Goal: Task Accomplishment & Management: Manage account settings

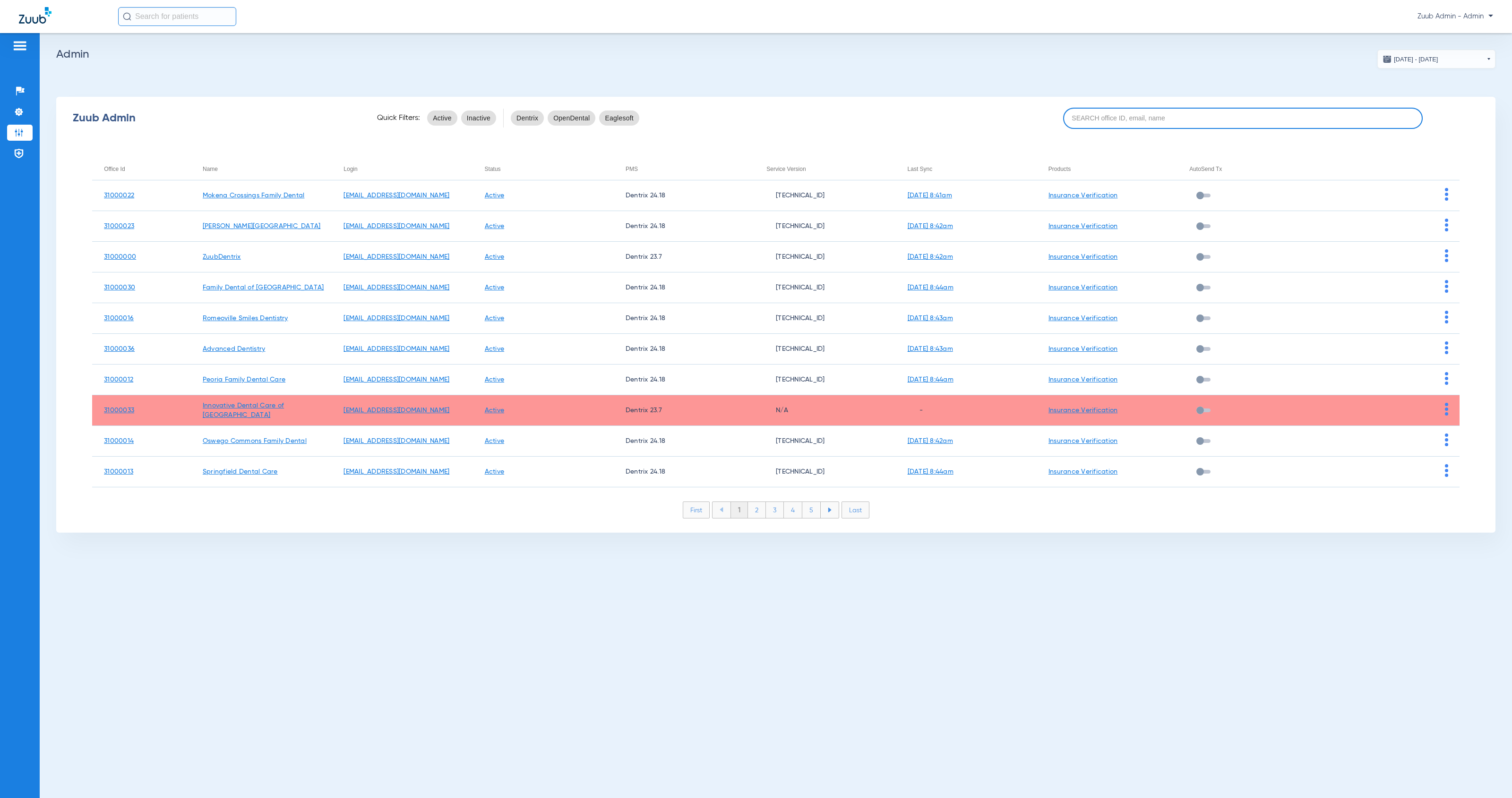
click at [1180, 118] on input at bounding box center [1242, 119] width 360 height 21
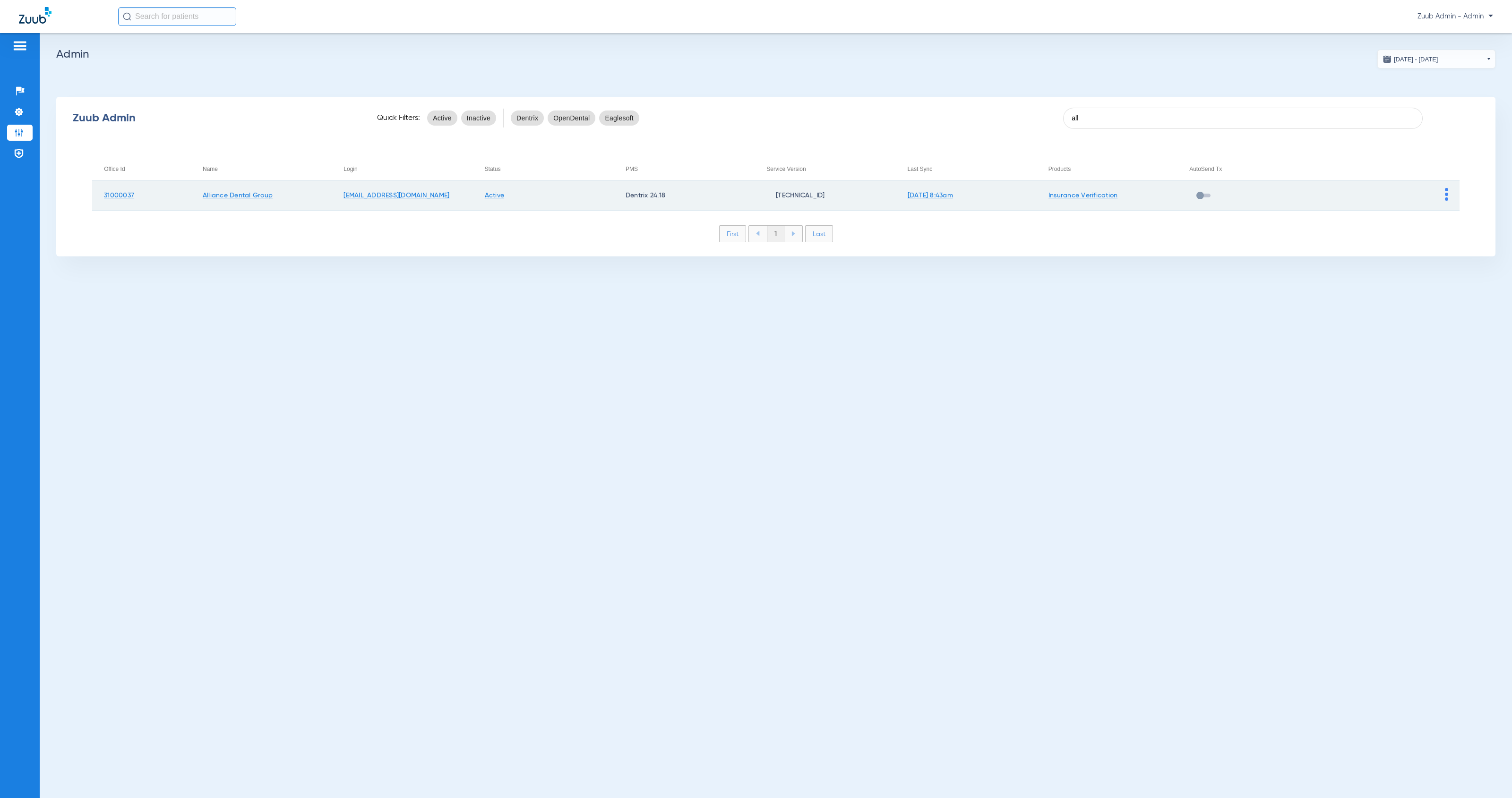
type input "all"
click at [1446, 194] on img at bounding box center [1446, 195] width 3 height 13
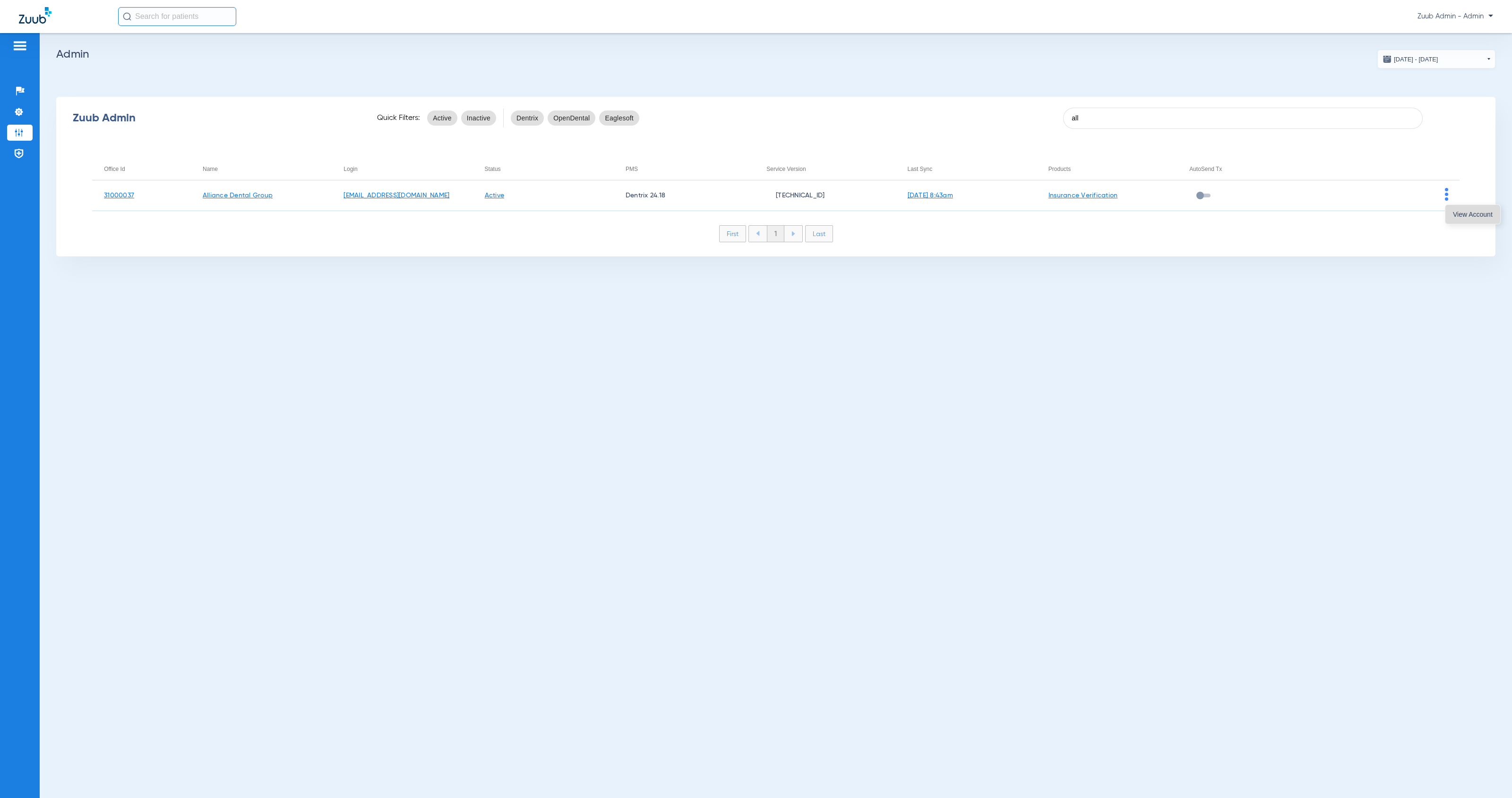
click at [1463, 214] on span "View Account" at bounding box center [1472, 214] width 40 height 6
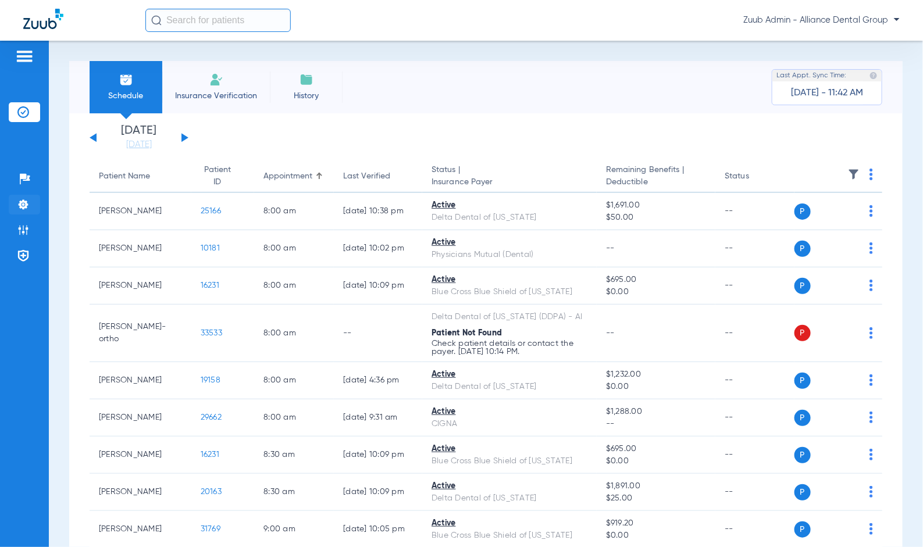
click at [35, 203] on li "Settings" at bounding box center [24, 205] width 31 height 20
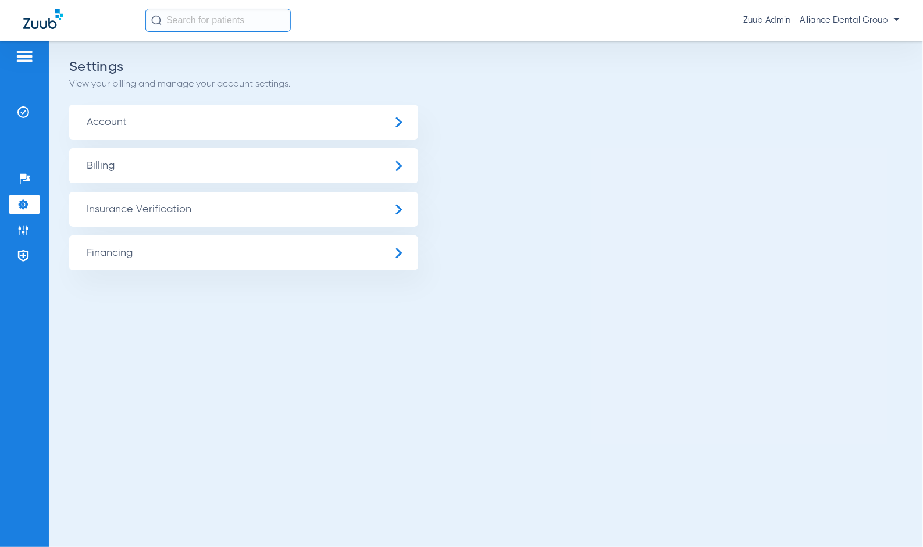
click at [263, 212] on span "Insurance Verification" at bounding box center [243, 209] width 349 height 35
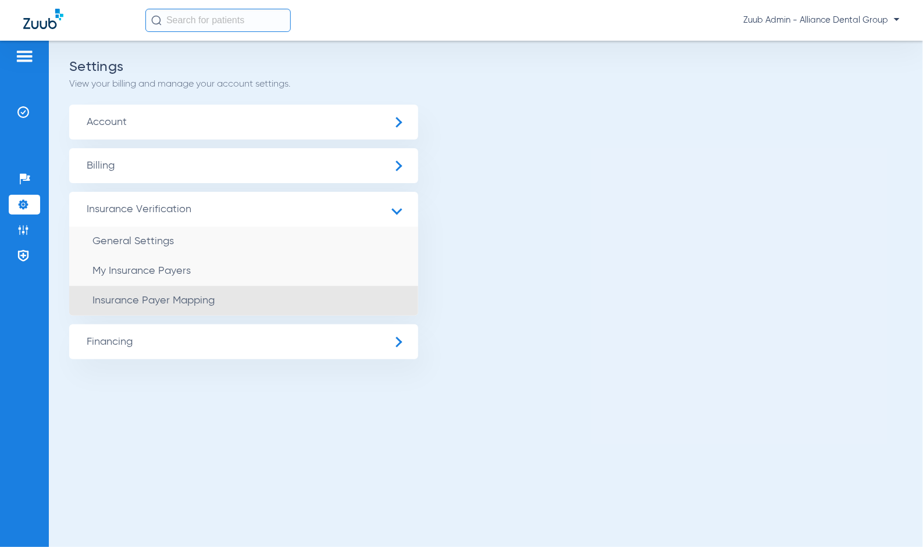
click at [297, 306] on li "Insurance Payer Mapping" at bounding box center [243, 301] width 349 height 30
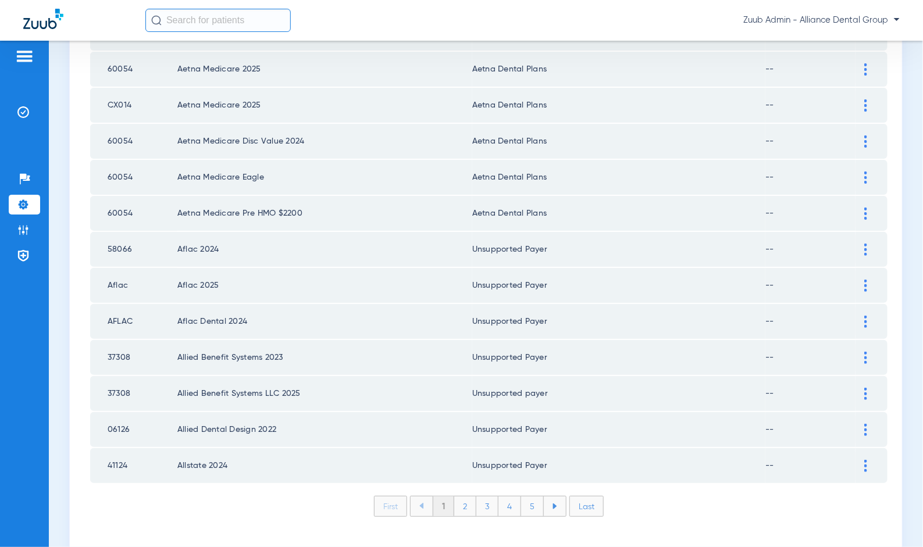
click at [592, 496] on li "Last" at bounding box center [587, 506] width 34 height 21
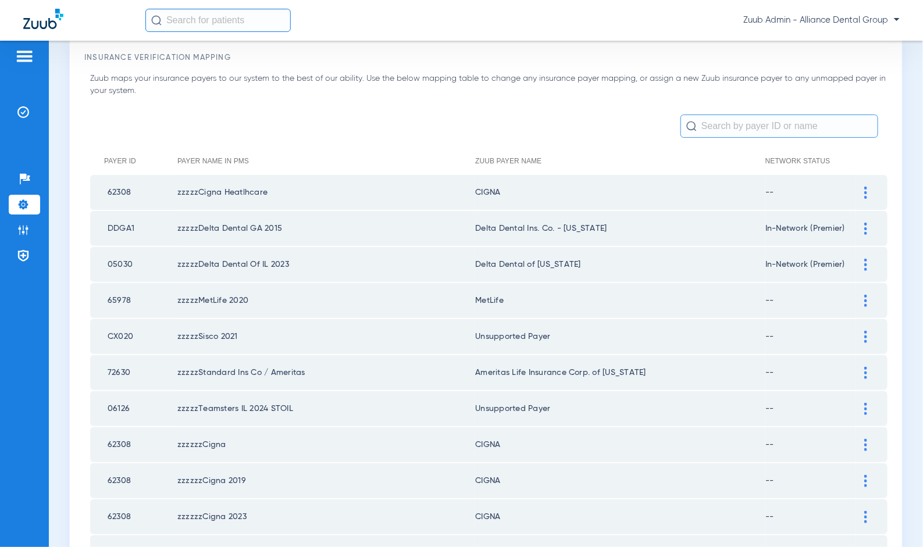
scroll to position [547, 0]
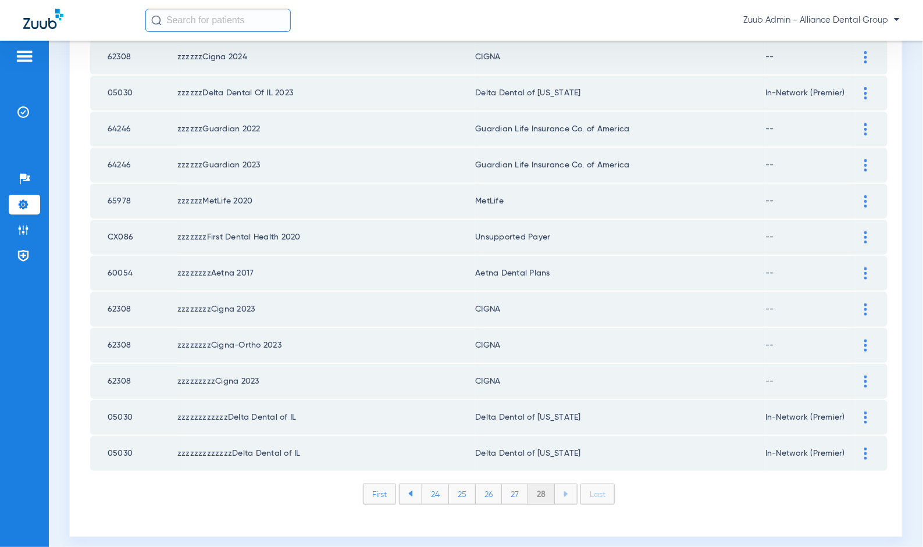
click at [507, 487] on li "27" at bounding box center [515, 495] width 26 height 20
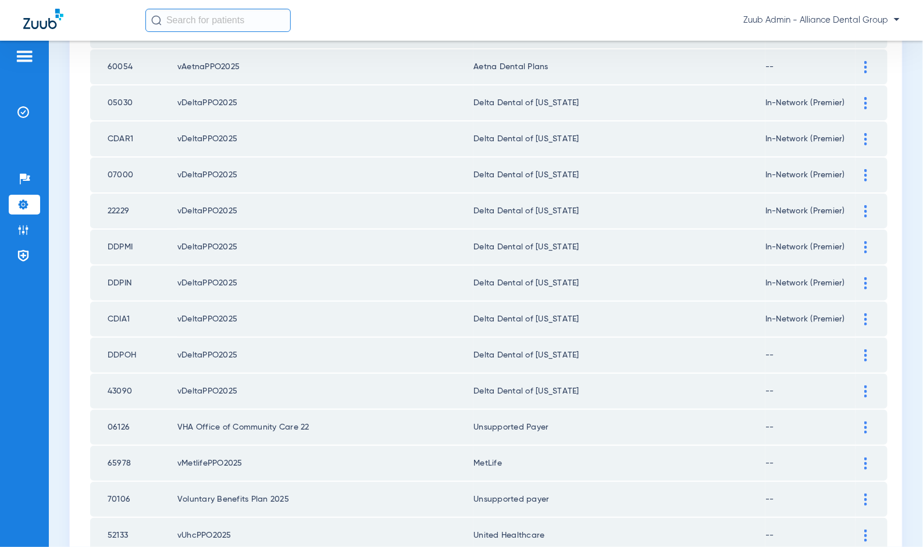
scroll to position [535, 0]
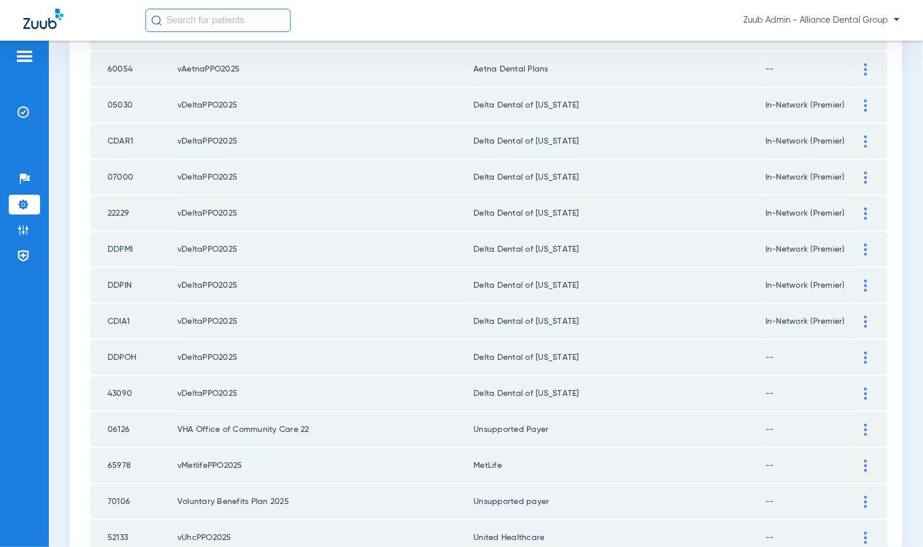
click at [856, 352] on div at bounding box center [866, 358] width 20 height 12
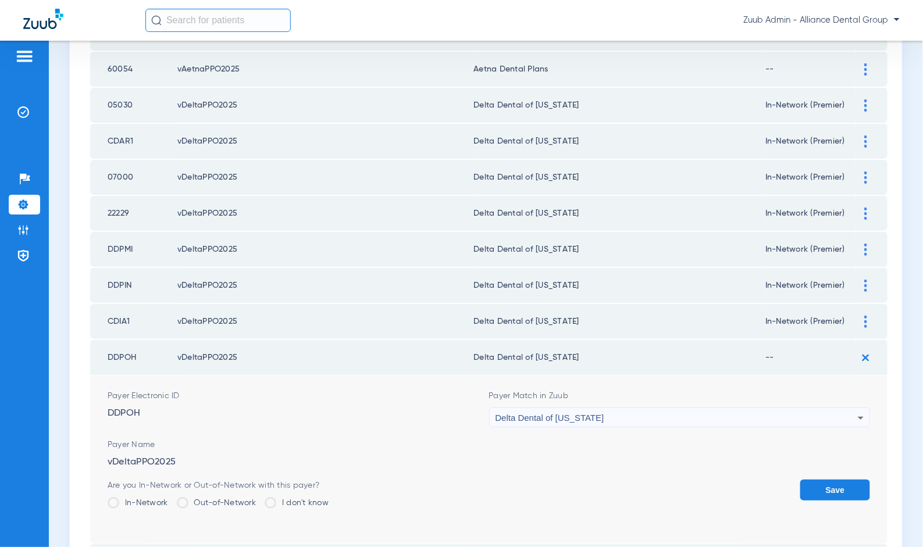
click at [153, 497] on label "In-Network" at bounding box center [138, 503] width 61 height 12
click at [171, 499] on input "In-Network" at bounding box center [171, 499] width 0 height 0
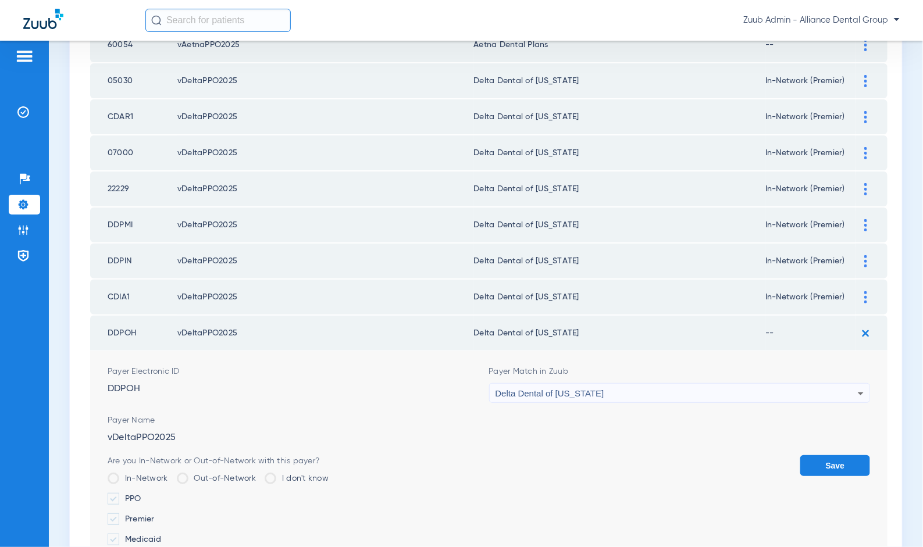
scroll to position [562, 0]
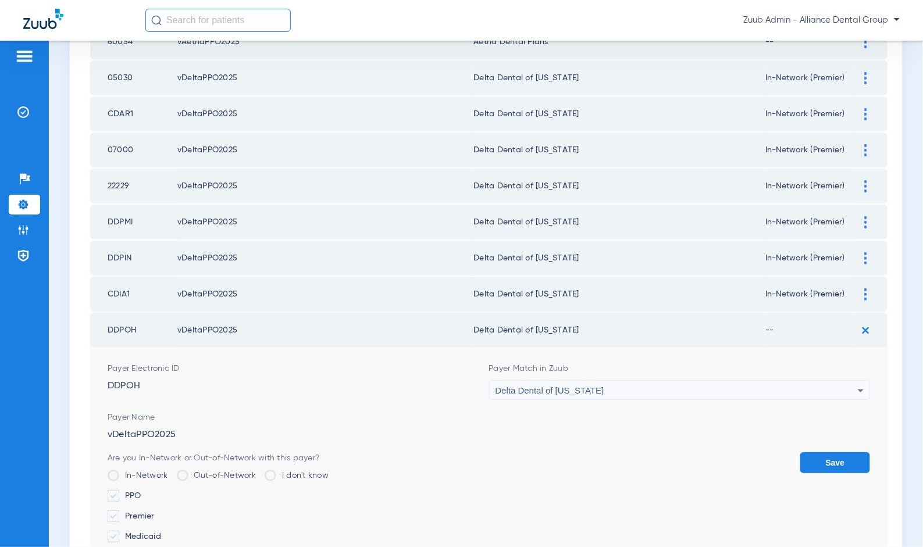
click at [142, 511] on label "Premier" at bounding box center [218, 517] width 221 height 12
click at [157, 513] on input "Premier" at bounding box center [157, 513] width 0 height 0
click at [829, 453] on button "Save" at bounding box center [835, 463] width 70 height 21
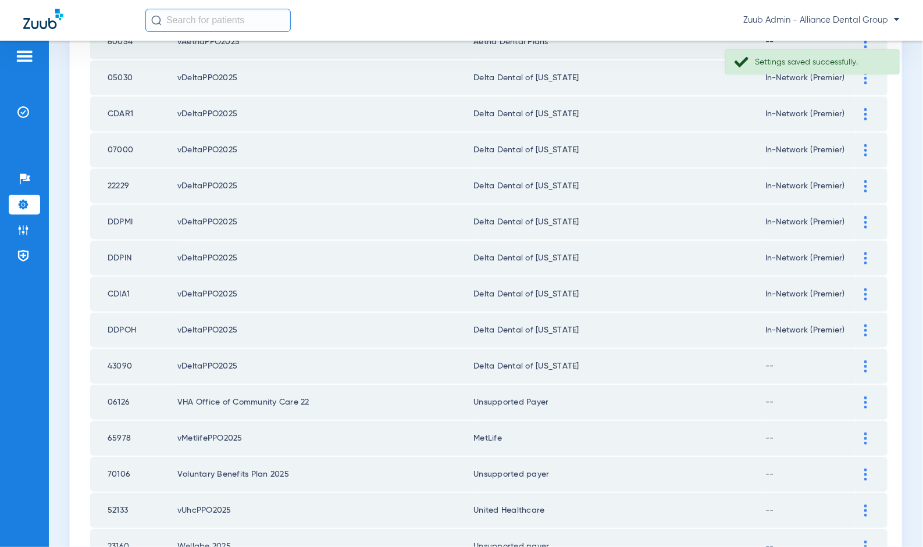
click at [864, 361] on img at bounding box center [865, 367] width 3 height 12
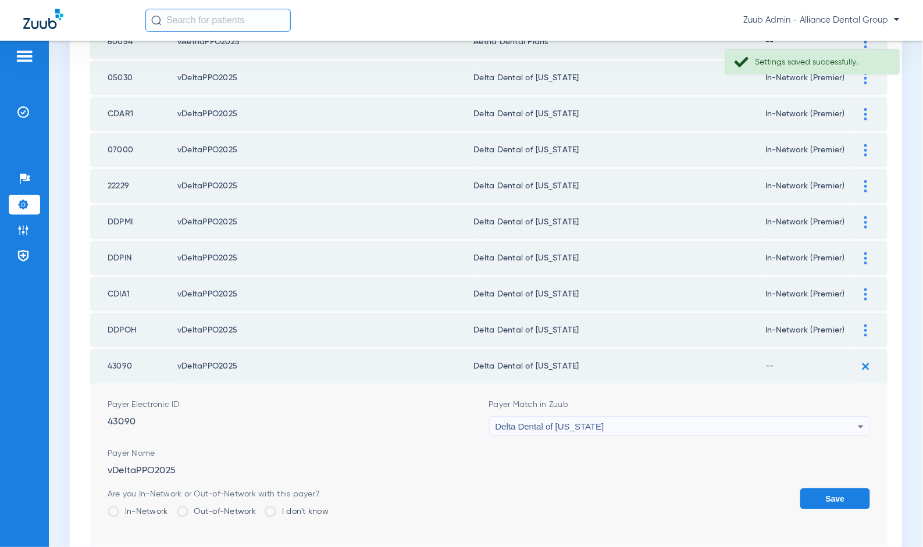
click at [141, 506] on label "In-Network" at bounding box center [138, 512] width 61 height 12
click at [171, 508] on input "In-Network" at bounding box center [171, 508] width 0 height 0
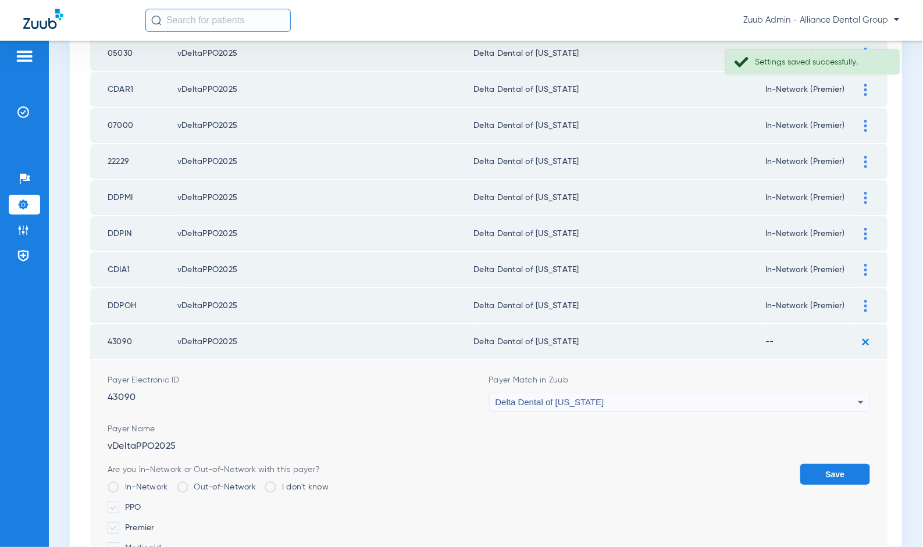
scroll to position [586, 0]
click at [138, 522] on label "Premier" at bounding box center [218, 528] width 221 height 12
click at [157, 524] on input "Premier" at bounding box center [157, 524] width 0 height 0
click at [831, 466] on button "Save" at bounding box center [835, 474] width 70 height 21
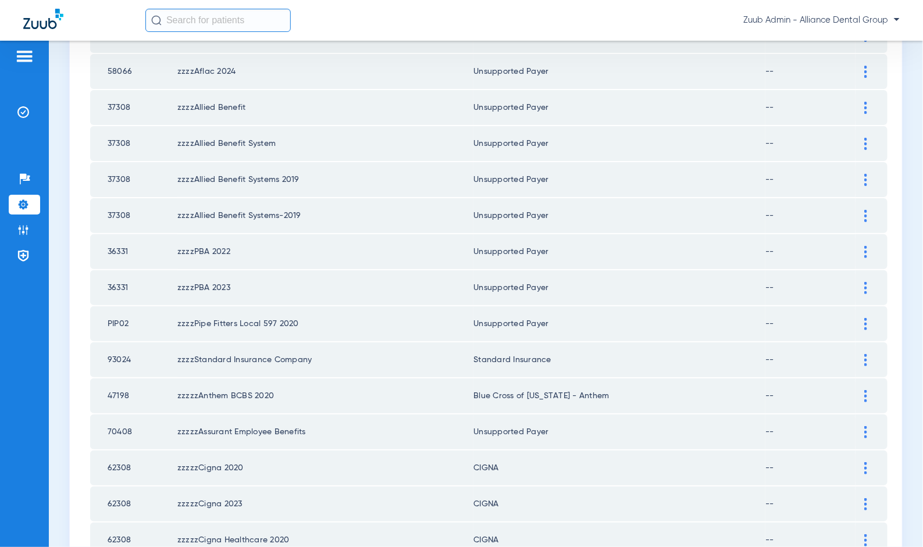
scroll to position [1545, 0]
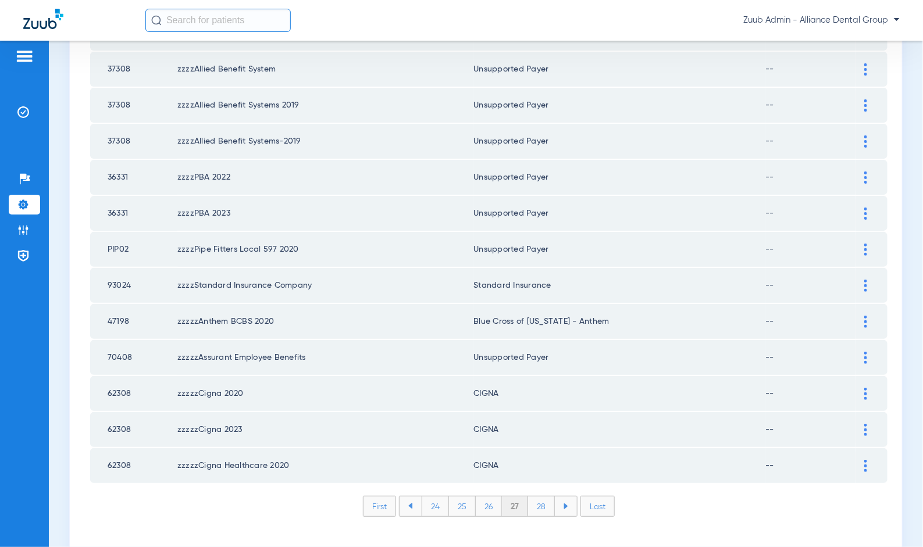
click at [539, 497] on li "28" at bounding box center [541, 507] width 27 height 20
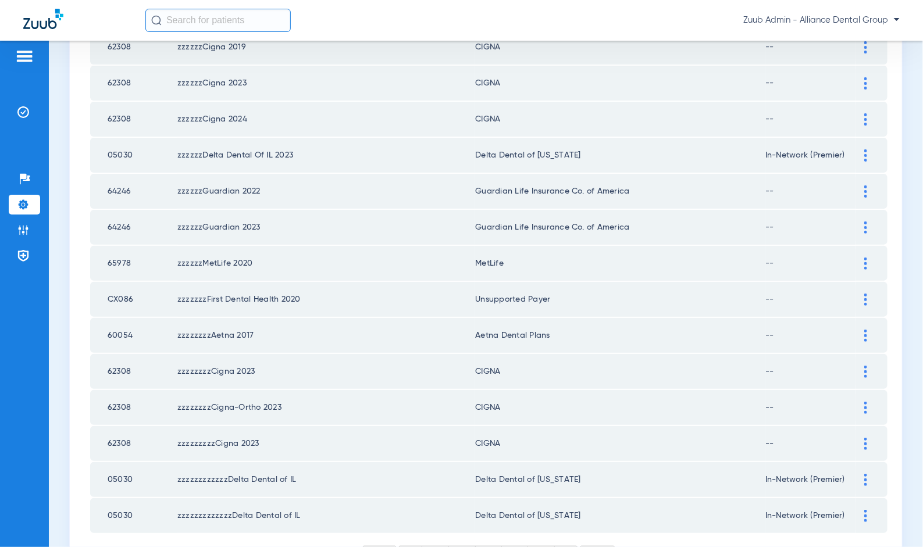
scroll to position [547, 0]
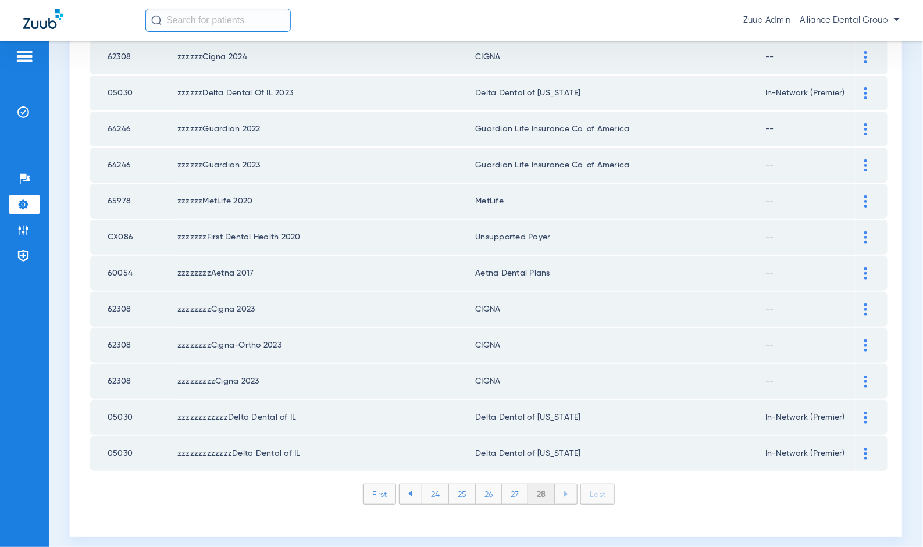
click at [479, 485] on li "26" at bounding box center [489, 495] width 26 height 20
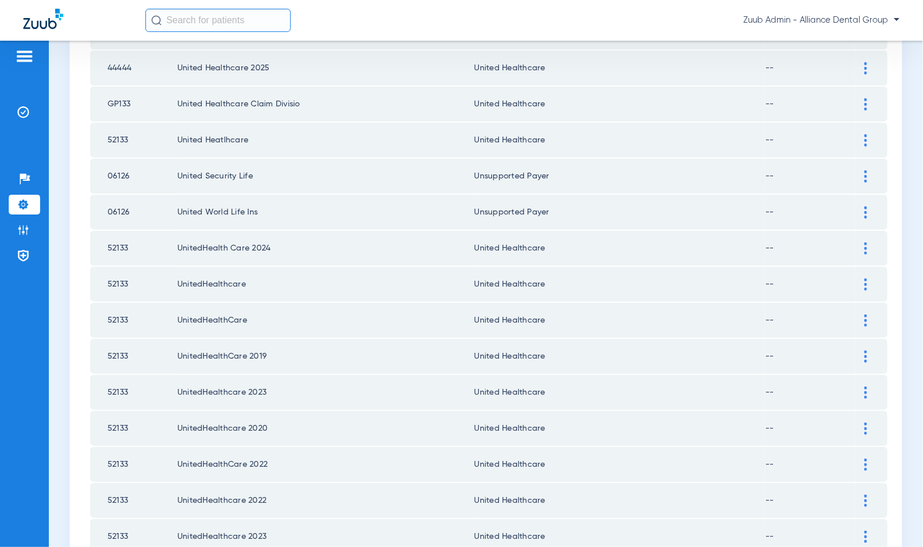
scroll to position [1545, 0]
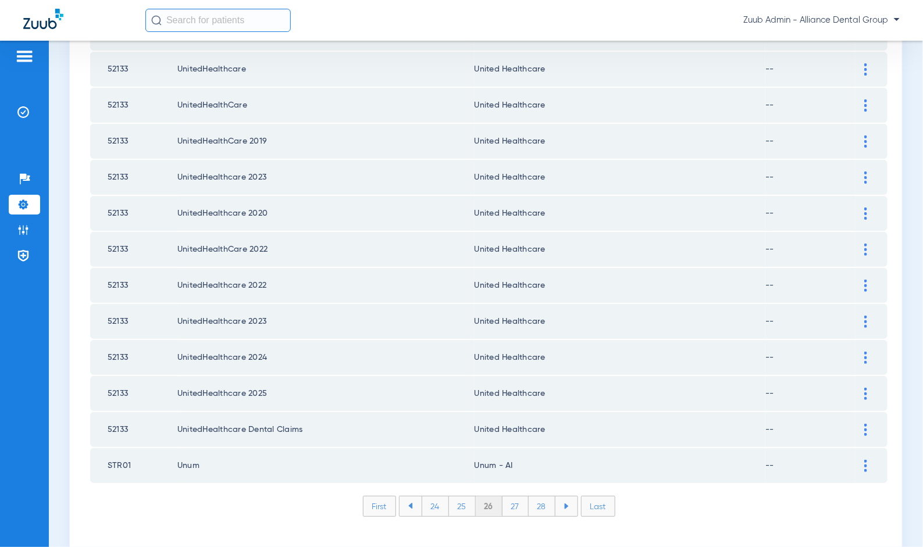
click at [459, 497] on li "25" at bounding box center [462, 507] width 27 height 20
click at [435, 497] on li "24" at bounding box center [435, 507] width 27 height 20
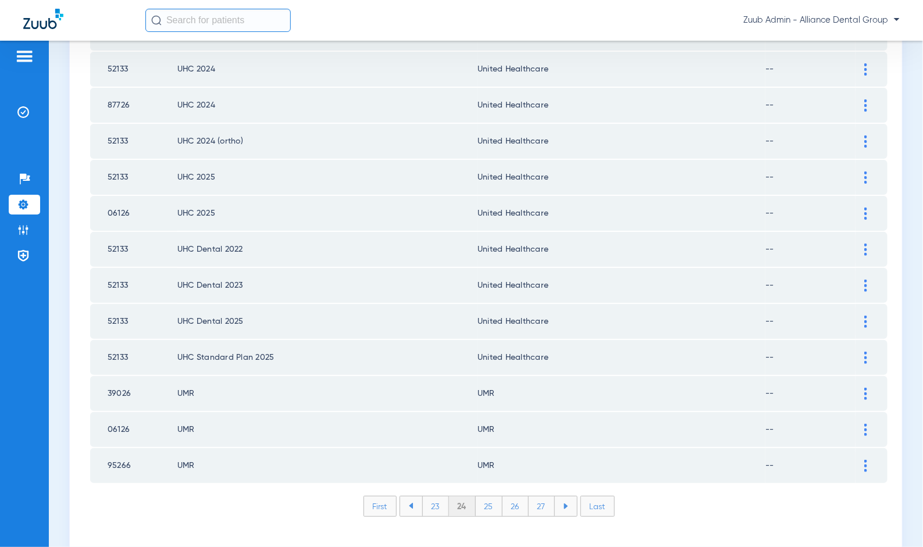
click at [427, 497] on li "23" at bounding box center [435, 507] width 27 height 20
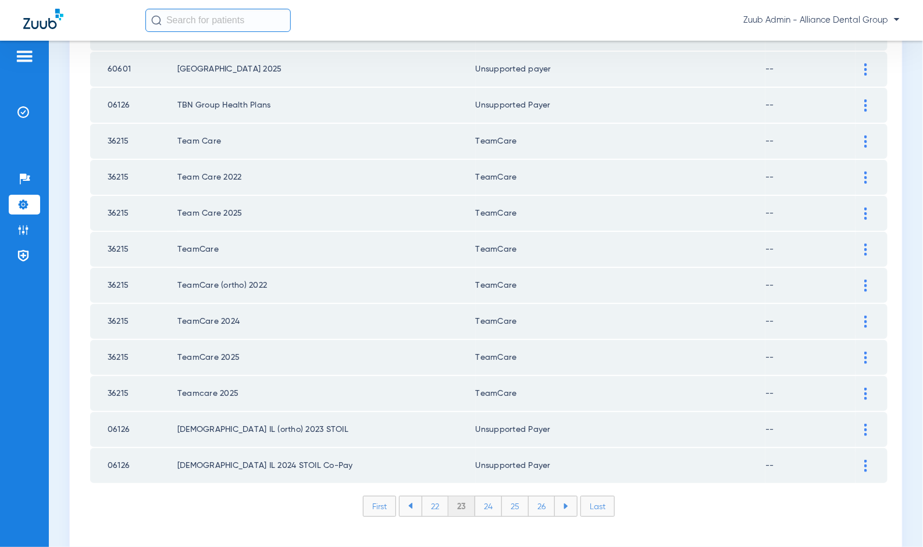
click at [512, 497] on li "25" at bounding box center [515, 507] width 27 height 20
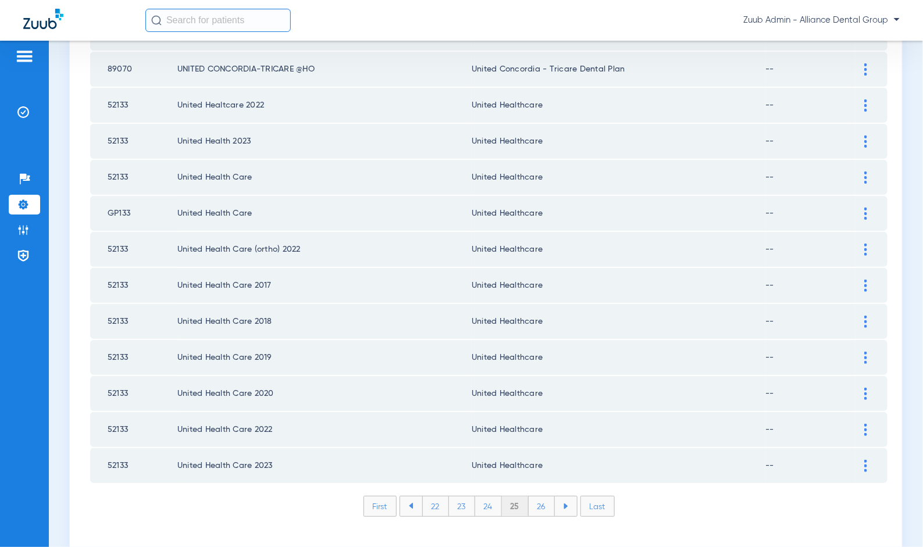
click at [532, 497] on li "26" at bounding box center [542, 507] width 26 height 20
click at [536, 497] on li "27" at bounding box center [542, 507] width 26 height 20
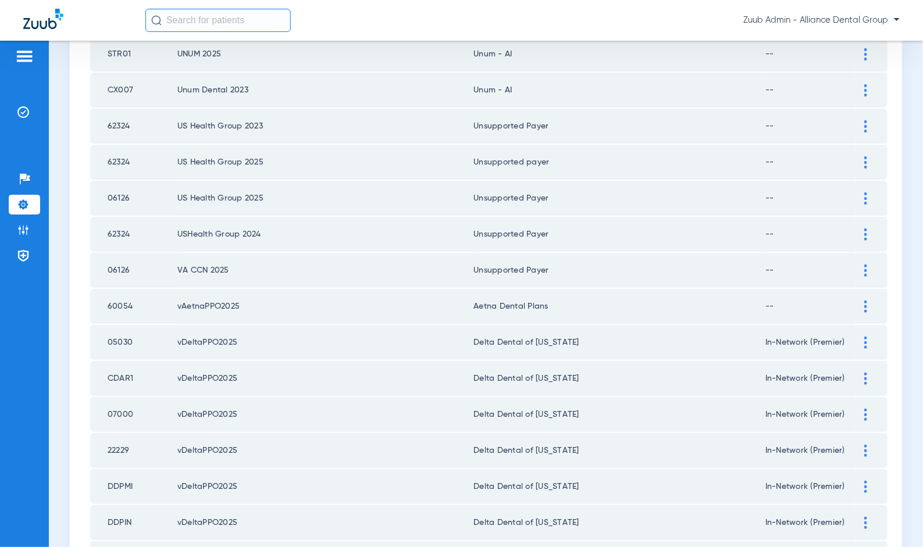
scroll to position [0, 0]
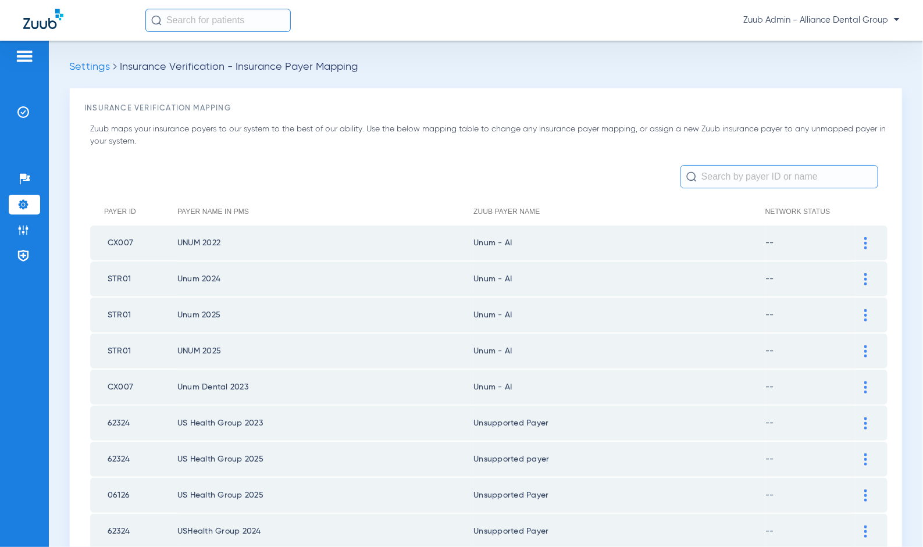
drag, startPoint x: 30, startPoint y: 116, endPoint x: 58, endPoint y: 124, distance: 29.8
click at [30, 116] on li "Insurance Verification" at bounding box center [24, 112] width 31 height 20
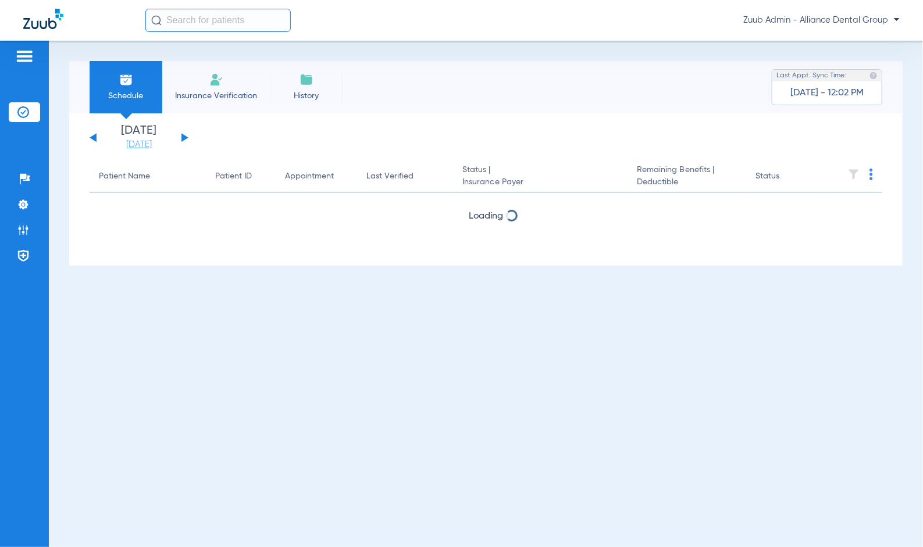
click at [138, 145] on link "[DATE]" at bounding box center [139, 145] width 70 height 12
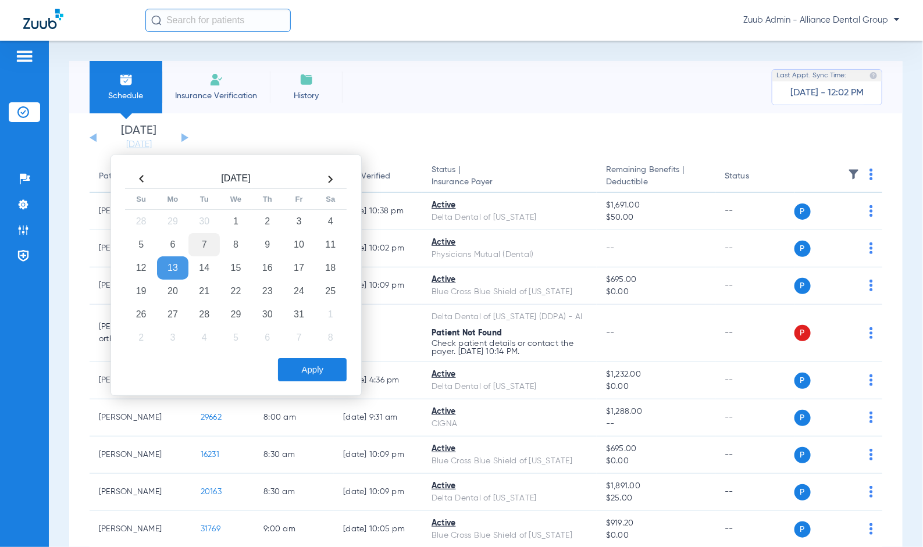
click at [202, 243] on td "7" at bounding box center [203, 244] width 31 height 23
click at [322, 367] on button "Apply" at bounding box center [312, 369] width 69 height 23
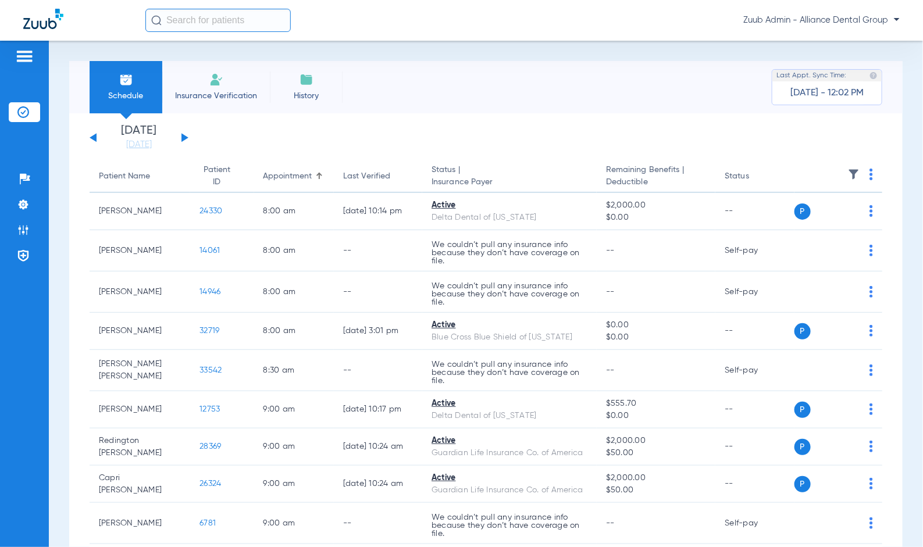
click at [182, 140] on button at bounding box center [185, 137] width 7 height 9
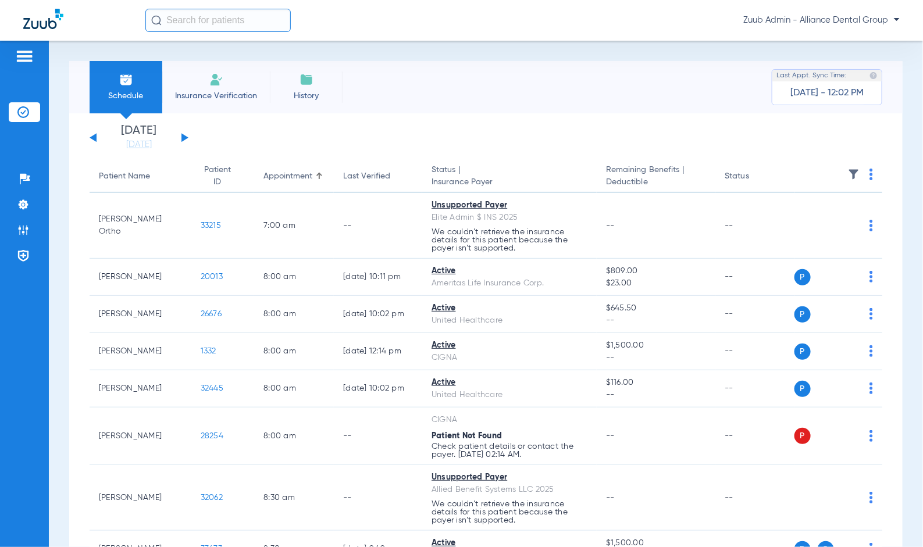
click at [184, 138] on button at bounding box center [185, 137] width 7 height 9
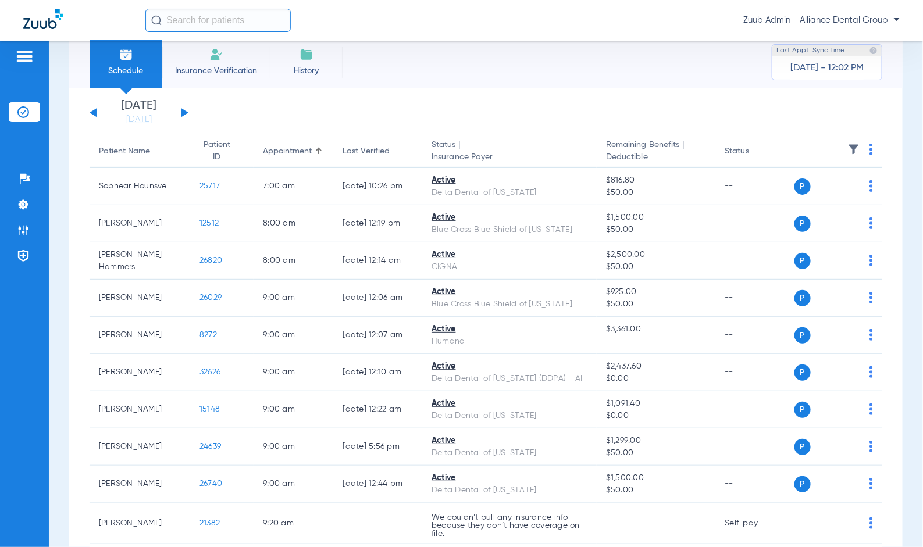
scroll to position [16, 0]
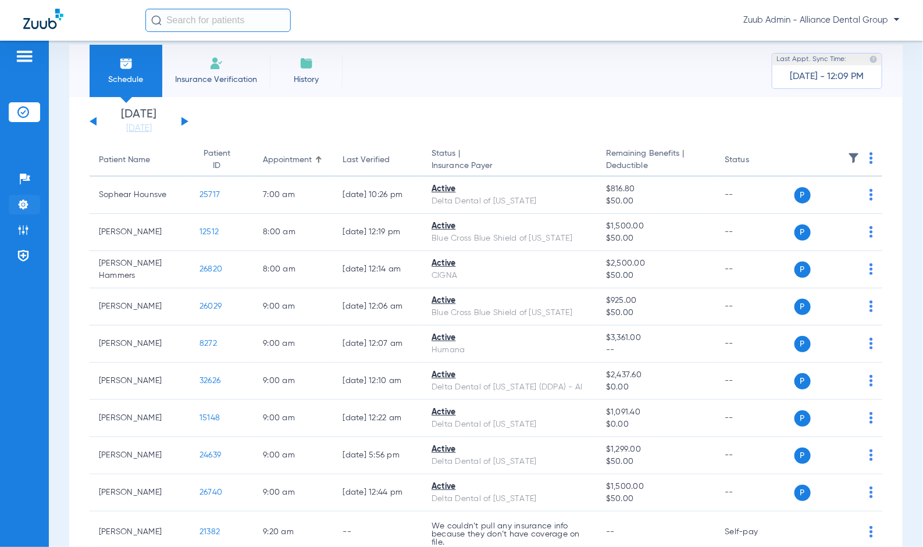
click at [37, 208] on li "Settings" at bounding box center [24, 205] width 31 height 20
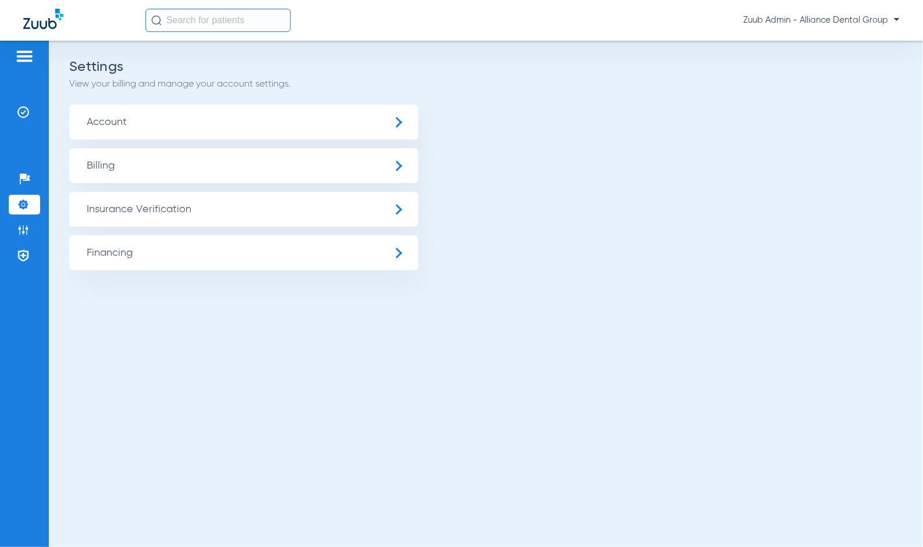
click at [229, 213] on span "Insurance Verification" at bounding box center [243, 209] width 349 height 35
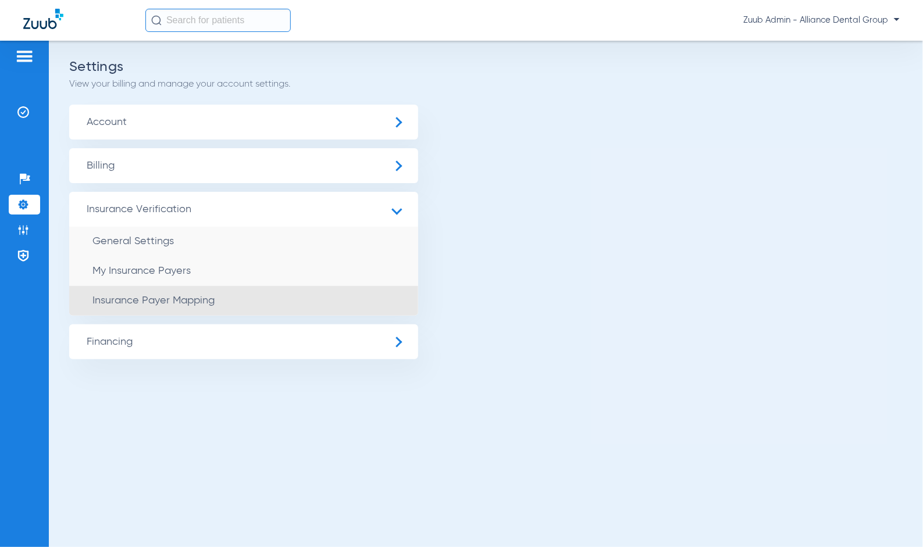
click at [238, 301] on li "Insurance Payer Mapping" at bounding box center [243, 301] width 349 height 30
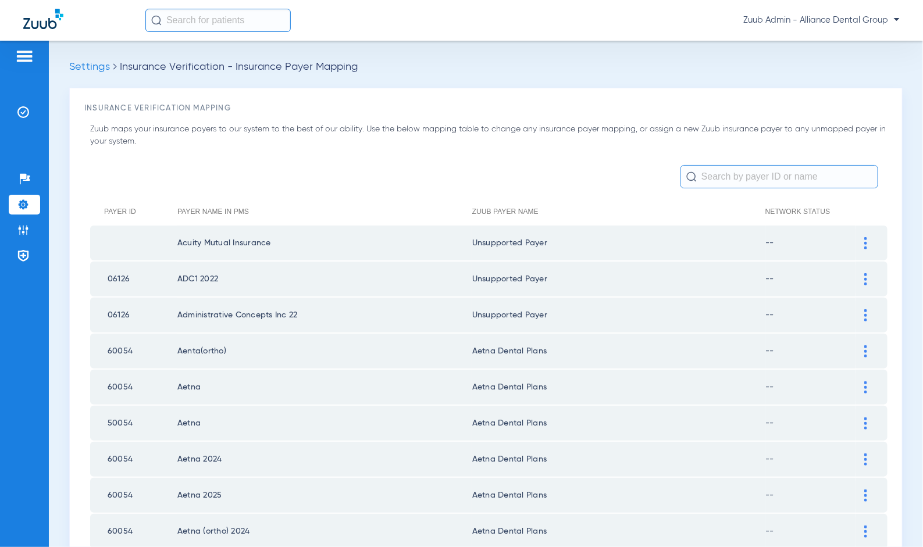
click at [710, 181] on input "text" at bounding box center [780, 176] width 198 height 23
type input "v"
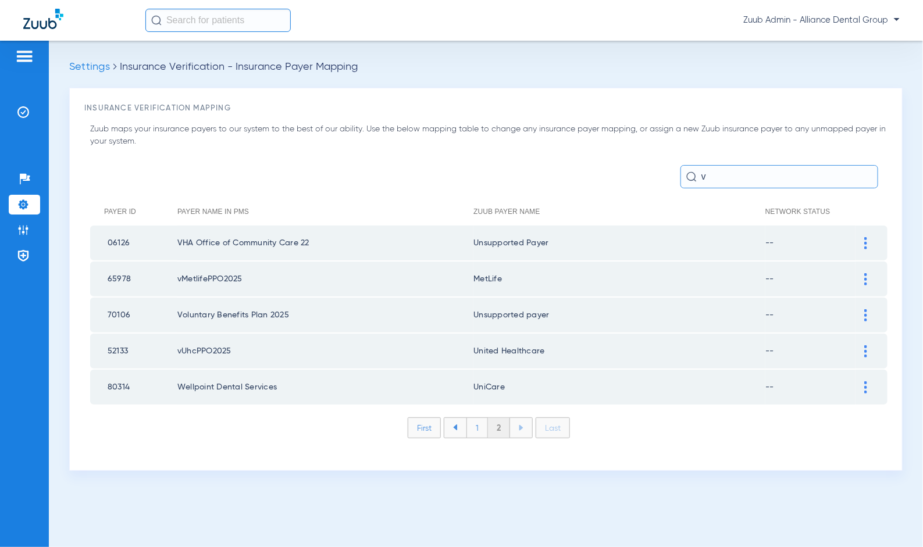
click at [476, 418] on li "1" at bounding box center [478, 428] width 22 height 20
